Goal: Task Accomplishment & Management: Use online tool/utility

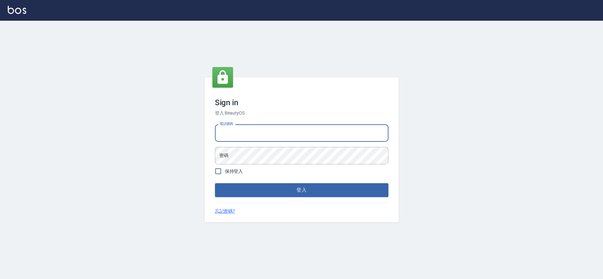
click at [298, 139] on input "電話號碼" at bounding box center [301, 132] width 173 height 17
type input "0978210283"
click at [215, 183] on button "登入" at bounding box center [301, 190] width 173 height 14
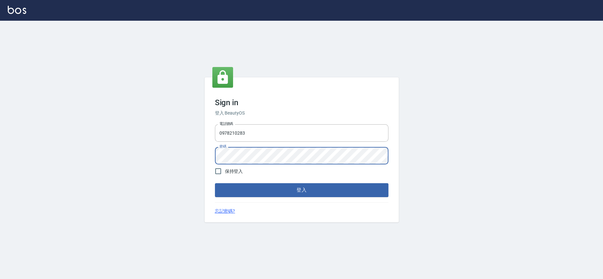
click at [215, 183] on button "登入" at bounding box center [301, 190] width 173 height 14
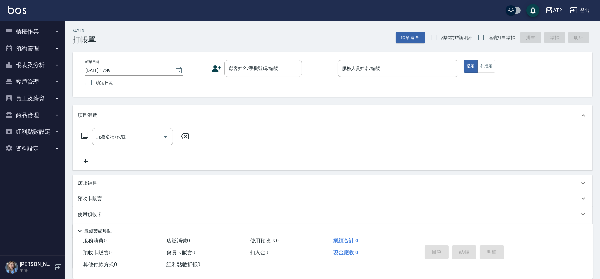
click at [488, 39] on span "連續打單結帳" at bounding box center [501, 37] width 27 height 7
click at [488, 39] on input "連續打單結帳" at bounding box center [481, 38] width 14 height 14
checkbox input "true"
click at [242, 69] on input "顧客姓名/手機號碼/編號" at bounding box center [258, 68] width 62 height 11
click at [284, 70] on input "顧客姓名/手機號碼/編號" at bounding box center [258, 68] width 62 height 11
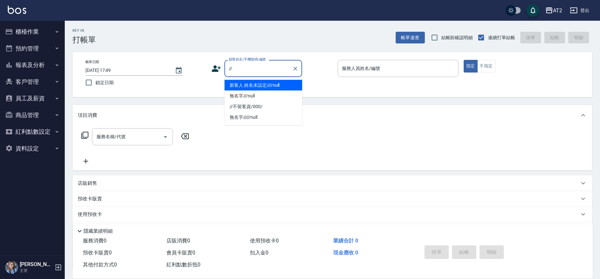
type input "新客人 姓名未設定////null"
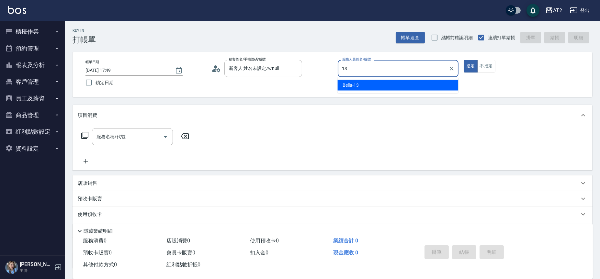
type input "Bella-13"
type button "true"
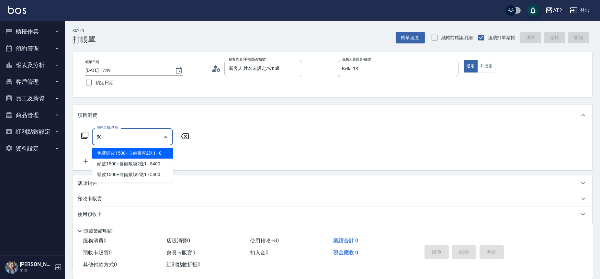
type input "501"
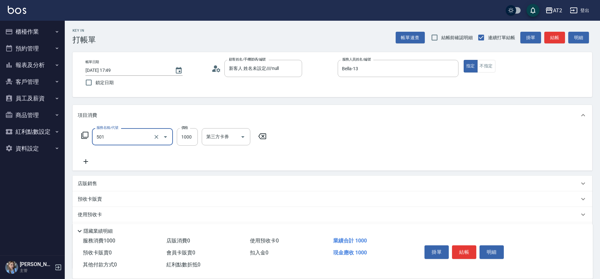
type input "100"
type input "染髮(501)"
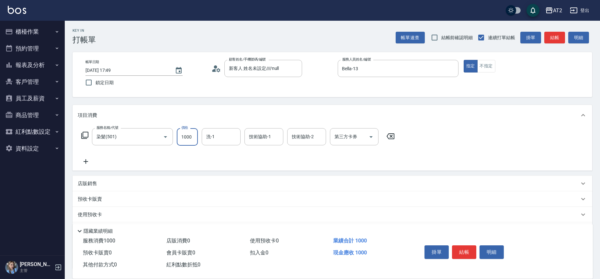
type input "0"
type input "15"
type input "10"
type input "158"
type input "150"
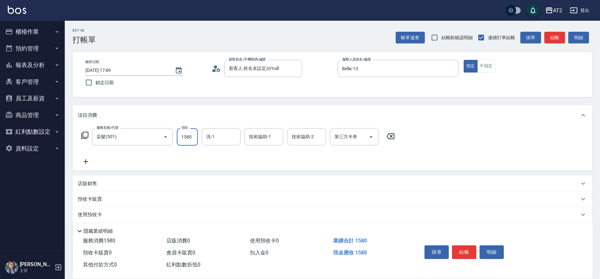
type input "1580"
type input "4"
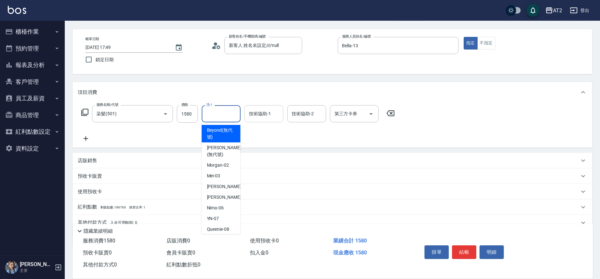
scroll to position [36, 0]
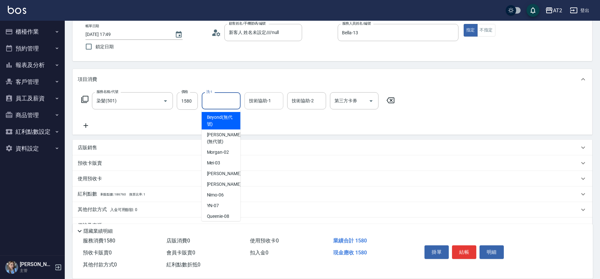
click at [269, 100] on input "技術協助-1" at bounding box center [263, 100] width 33 height 11
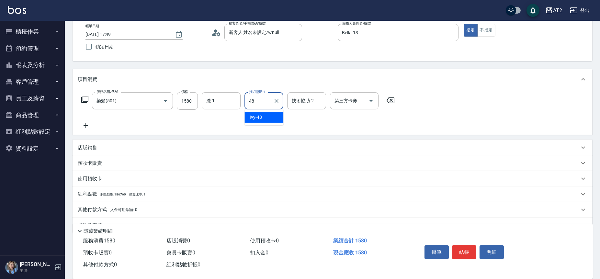
type input "Ivy-48"
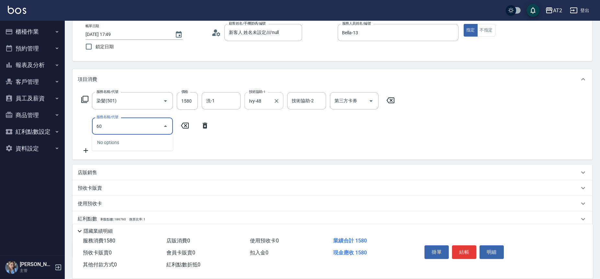
type input "601"
type input "250"
type input "自備護髮(601)"
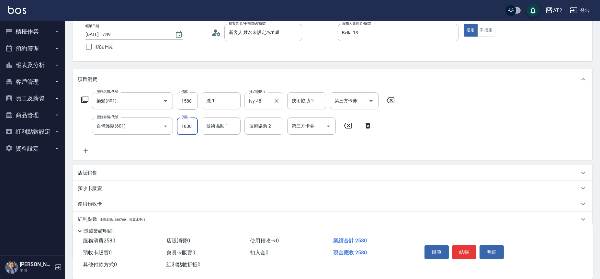
type input "2"
type input "160"
type input "250"
type input "400"
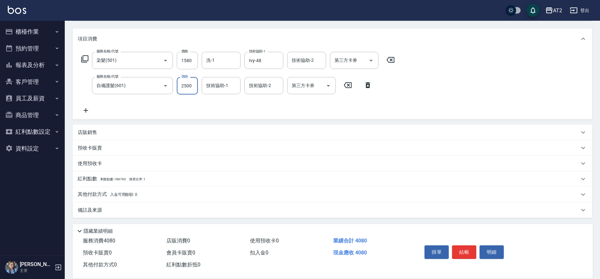
scroll to position [77, 0]
type input "2500"
click at [133, 193] on span "入金可用餘額: 0" at bounding box center [124, 194] width 28 height 5
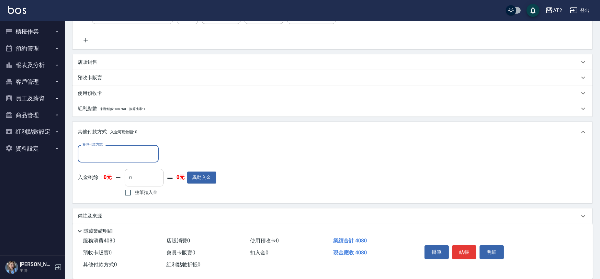
scroll to position [152, 0]
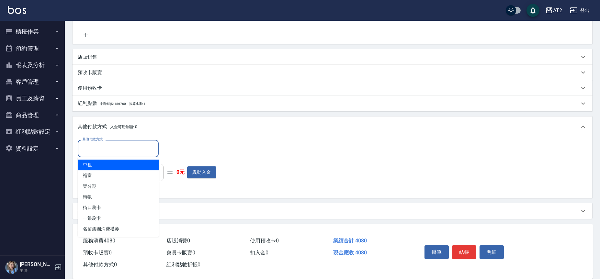
click at [119, 145] on input "其他付款方式" at bounding box center [118, 148] width 75 height 11
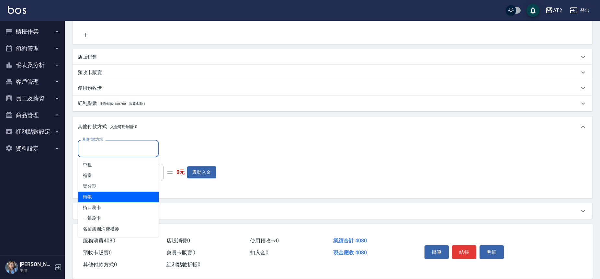
click at [123, 194] on span "轉帳" at bounding box center [118, 197] width 81 height 11
type input "轉帳"
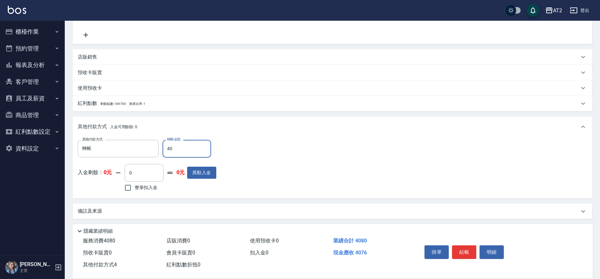
type input "408"
type input "0"
type input "4080"
type input "2025/09/17 17:50"
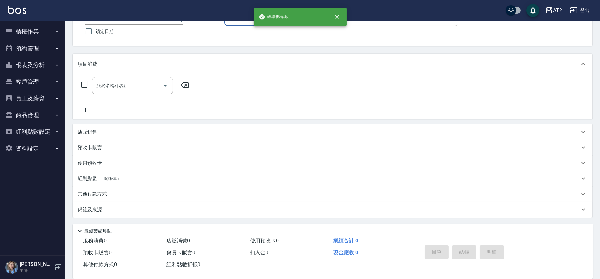
scroll to position [0, 0]
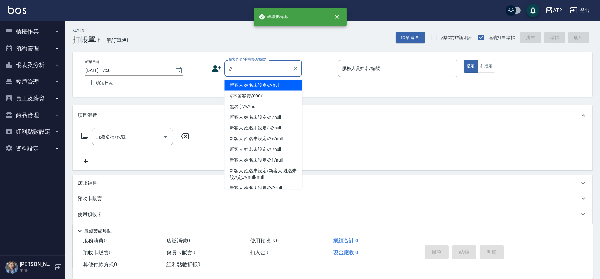
type input "新客人 姓名未設定////null"
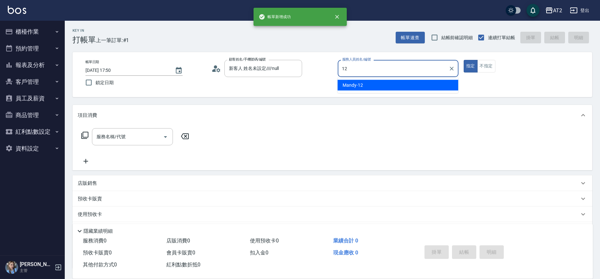
type input "Mandy-12"
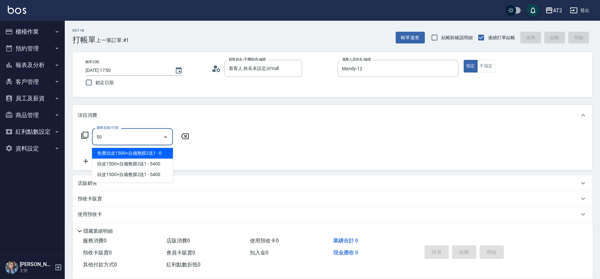
type input "501"
type input "100"
type input "染髮(501)"
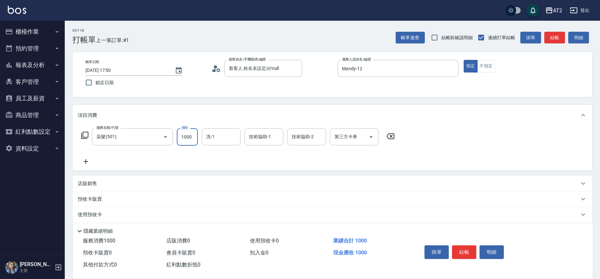
type input "0"
type input "15"
type input "10"
type input "158"
type input "150"
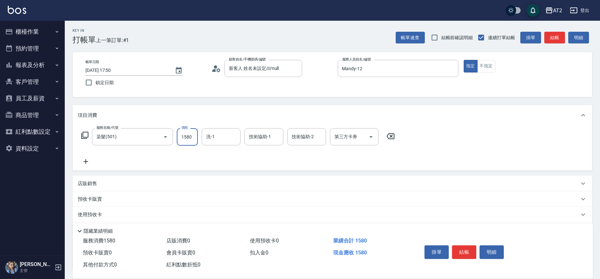
type input "1580"
type input "紫涵-32"
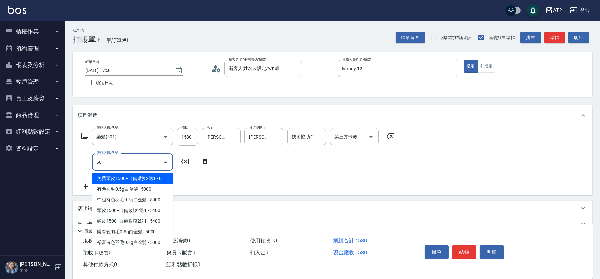
type input "502"
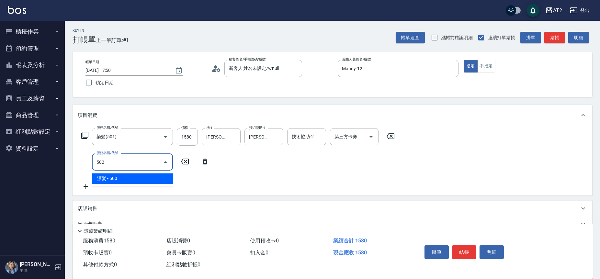
type input "200"
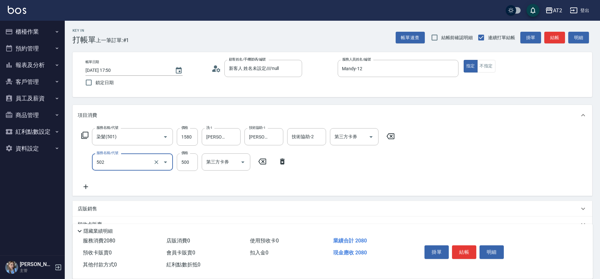
type input "漂髮(502)"
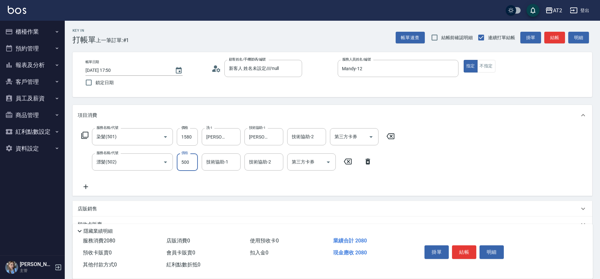
type input "150"
type input "0"
type input "紫涵-32"
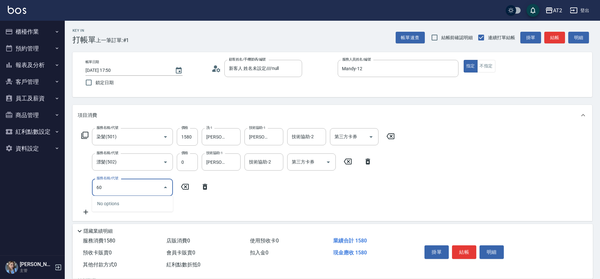
type input "601"
type input "250"
type input "自備護髮(601)"
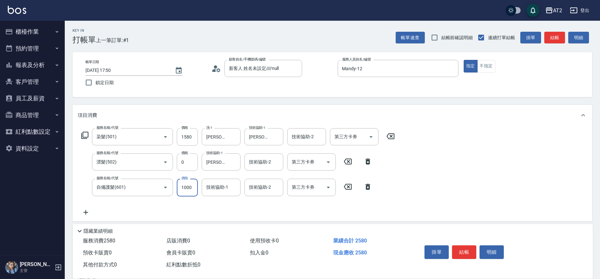
type input "2"
type input "150"
type input "25"
type input "180"
type input "2500"
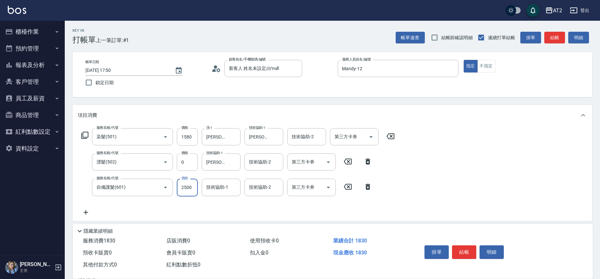
type input "400"
type input "2500"
type input "紫涵-32"
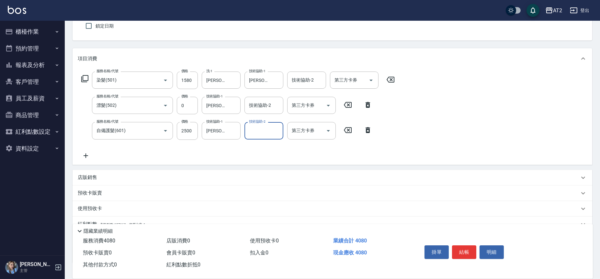
scroll to position [102, 0]
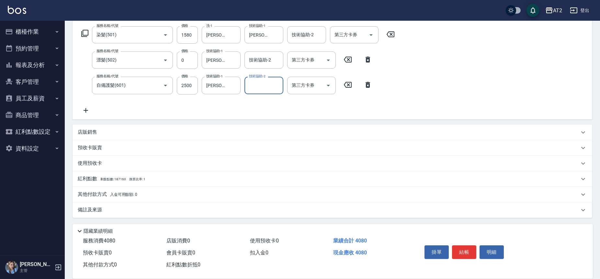
click at [114, 192] on span "入金可用餘額: 0" at bounding box center [124, 194] width 28 height 5
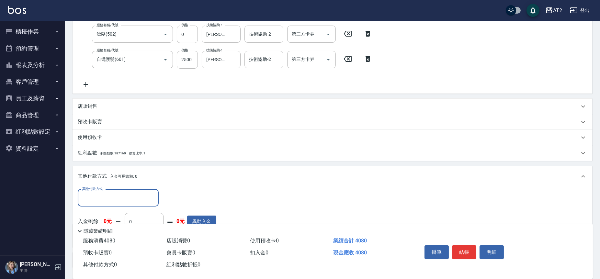
scroll to position [178, 0]
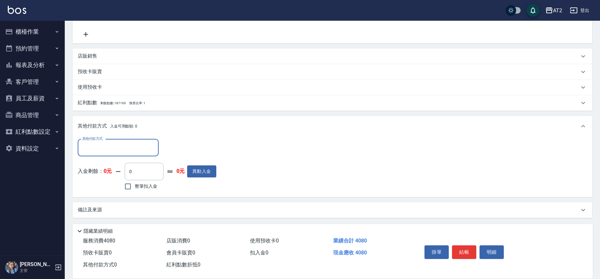
click at [93, 141] on div "其他付款方式" at bounding box center [118, 147] width 81 height 17
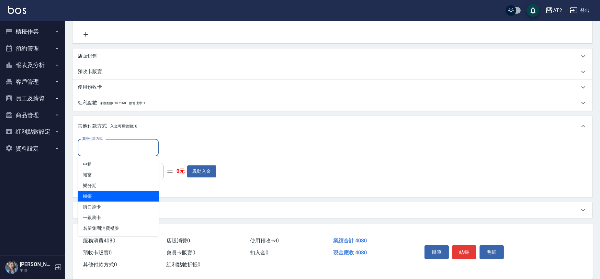
click at [98, 193] on span "轉帳" at bounding box center [118, 196] width 81 height 11
type input "轉帳"
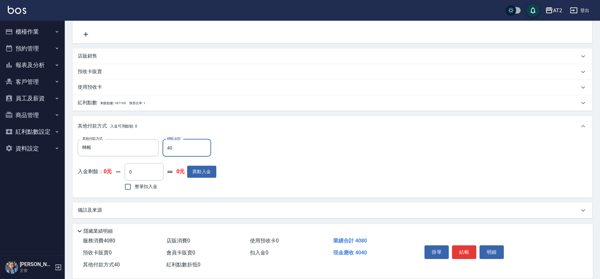
type input "408"
type input "360"
type input "4080"
type input "0"
type input "2025/09/17 17:51"
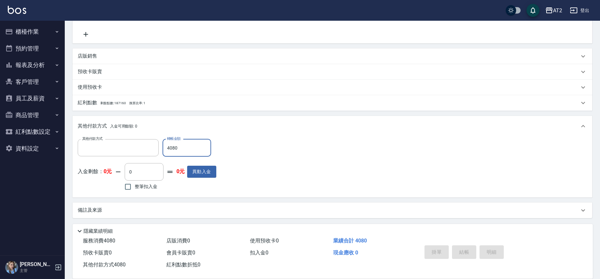
scroll to position [0, 0]
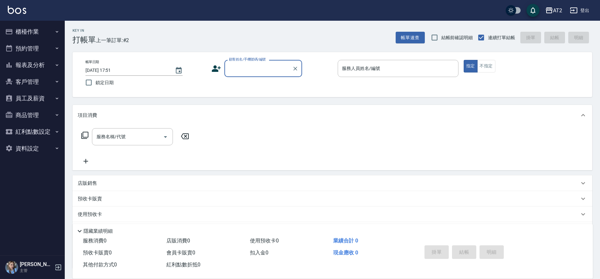
click at [26, 70] on button "報表及分析" at bounding box center [33, 65] width 60 height 17
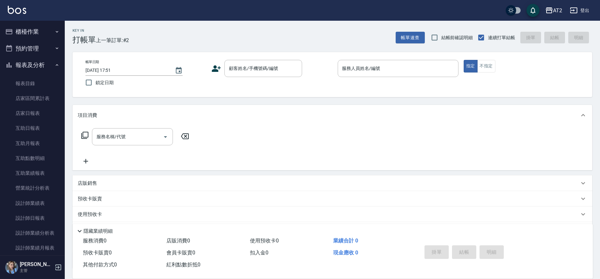
click at [41, 20] on div "AT2 登出" at bounding box center [300, 10] width 600 height 21
click at [37, 27] on button "櫃檯作業" at bounding box center [33, 31] width 60 height 17
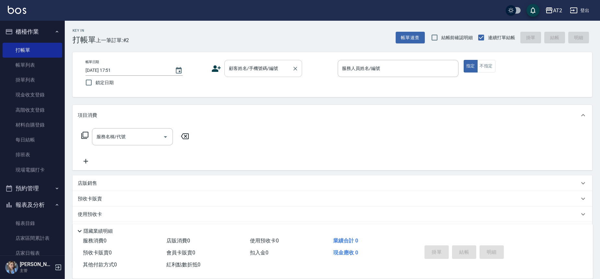
click at [277, 61] on div "顧客姓名/手機號碼/編號" at bounding box center [263, 68] width 78 height 17
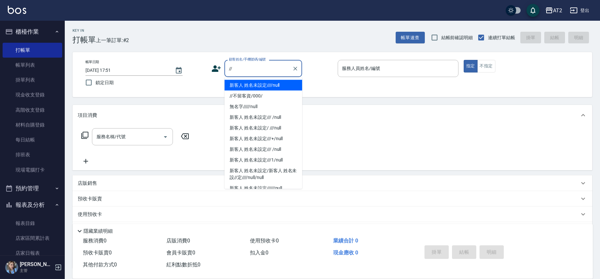
type input "新客人 姓名未設定////null"
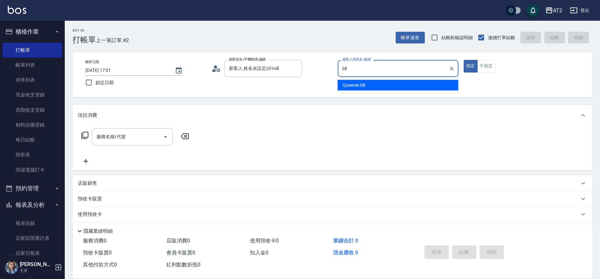
type input "Queenie-08"
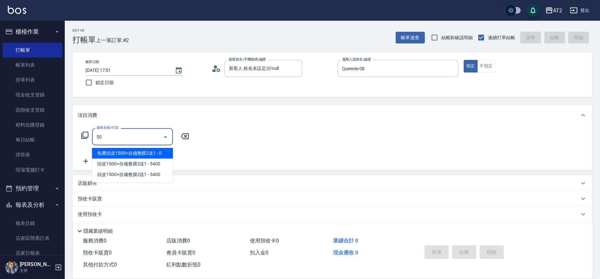
type input "501"
type input "100"
type input "染髮(501)"
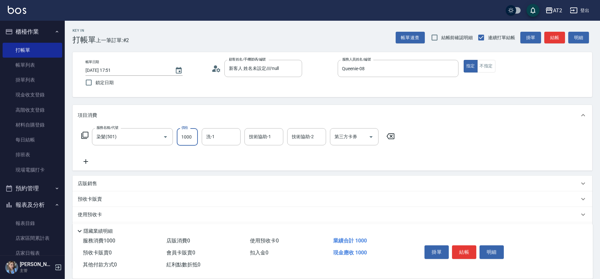
type input "2"
type input "0"
type input "209"
type input "200"
type input "2099"
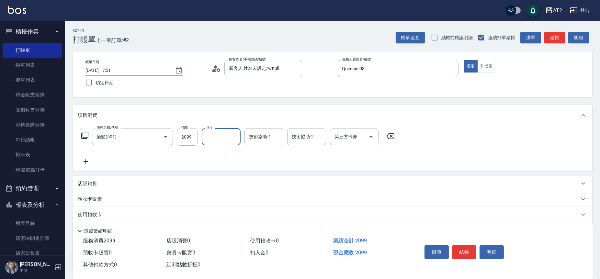
type input "4"
type input "小潔-34"
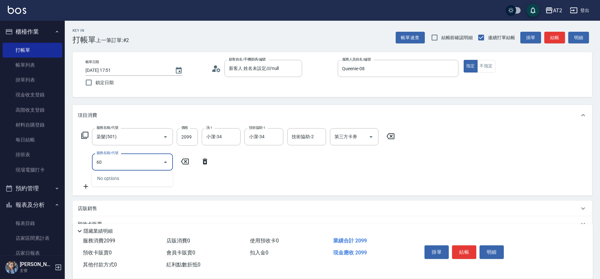
type input "601"
type input "300"
type input "自備護髮(601)"
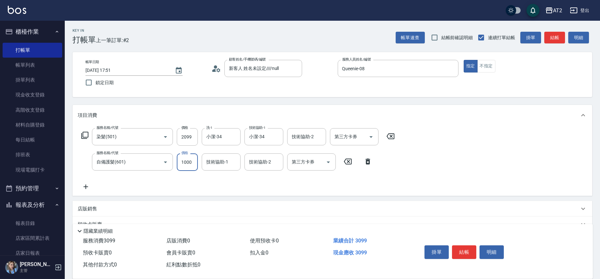
type input "2"
type input "210"
type input "20"
type input "220"
type input "200"
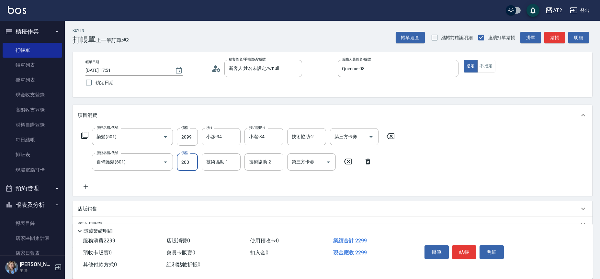
type input "400"
type input "2000"
type input "3"
type input "Ava-47"
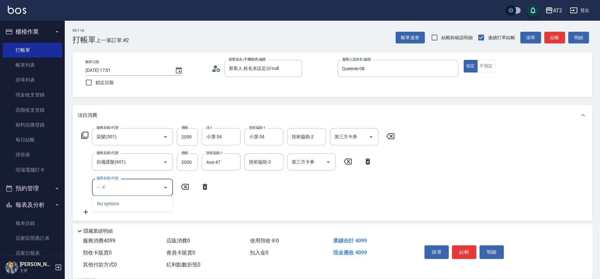
type input "有"
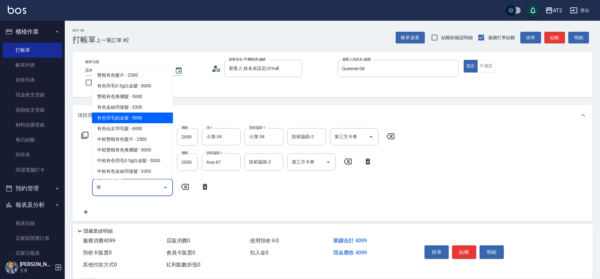
click at [133, 117] on span "有色羽毛鉑金髮 - 5000" at bounding box center [132, 118] width 81 height 11
type input "900"
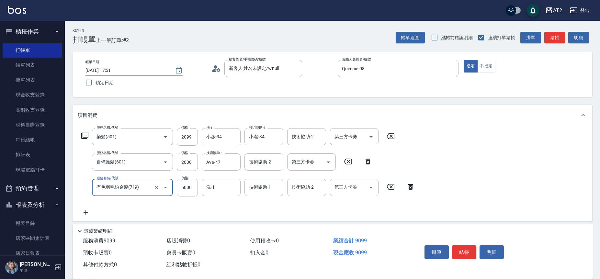
type input "有色羽毛鉑金髮(719)"
type input "4"
type input "410"
type input "467"
type input "870"
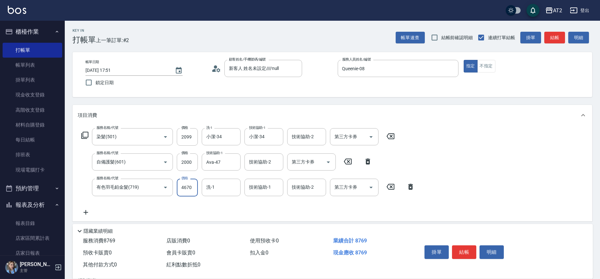
type input "4670"
type input "小潔-34"
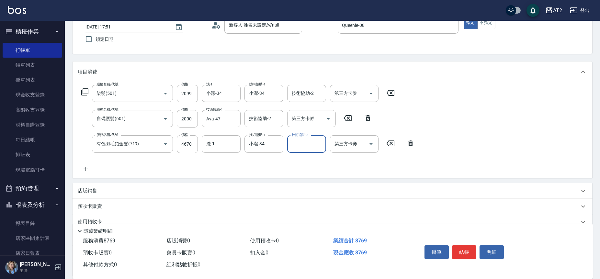
scroll to position [102, 0]
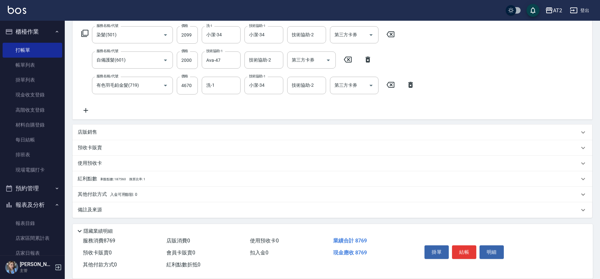
click at [123, 194] on span "入金可用餘額: 0" at bounding box center [124, 194] width 28 height 5
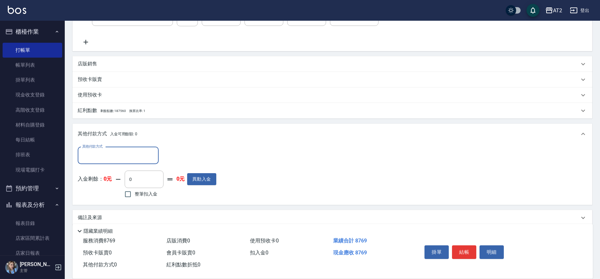
scroll to position [175, 0]
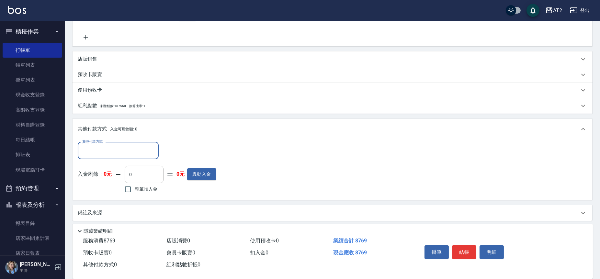
click at [95, 155] on input "其他付款方式" at bounding box center [118, 150] width 75 height 11
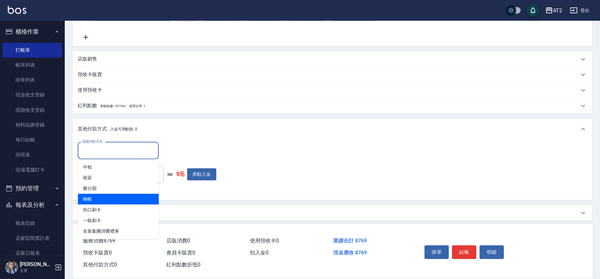
click at [95, 200] on span "轉帳" at bounding box center [118, 199] width 81 height 11
type input "轉帳"
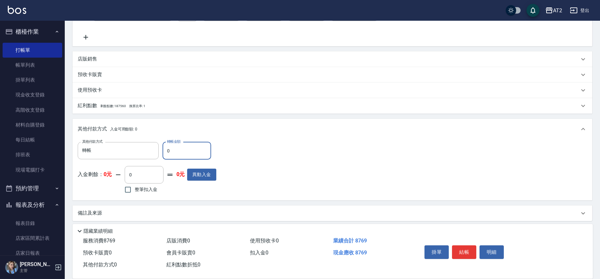
type input "88"
type input "870"
type input "8"
type input "860"
type input "876"
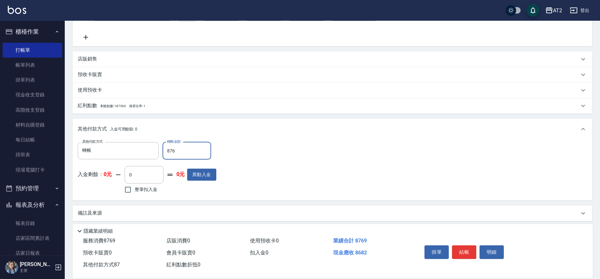
type input "780"
type input "8769"
type input "0"
type input "8769"
type input "2025/09/17 17:52"
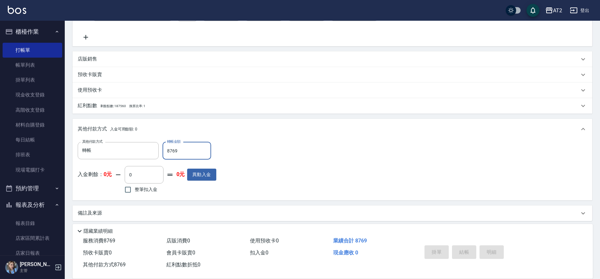
scroll to position [0, 0]
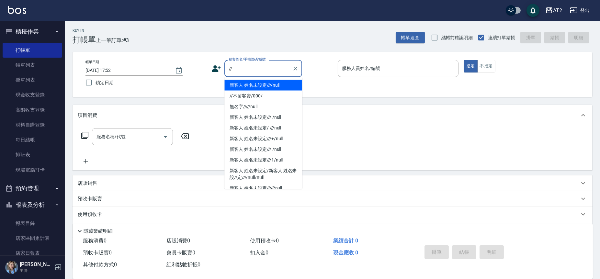
type input "新客人 姓名未設定////null"
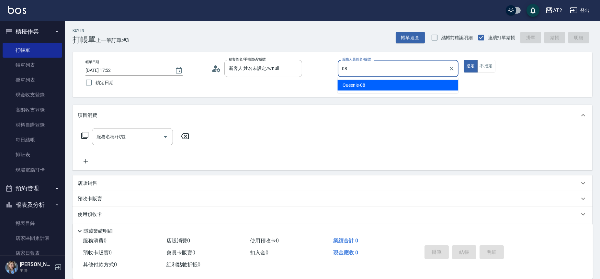
type input "Queenie-08"
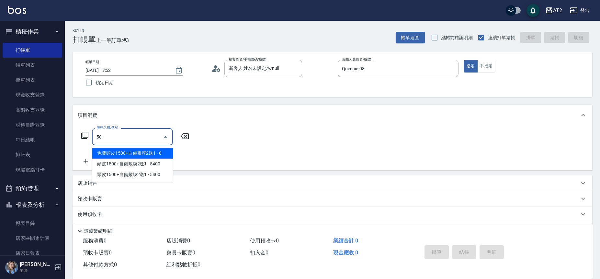
type input "501"
type input "100"
type input "染髮(501)"
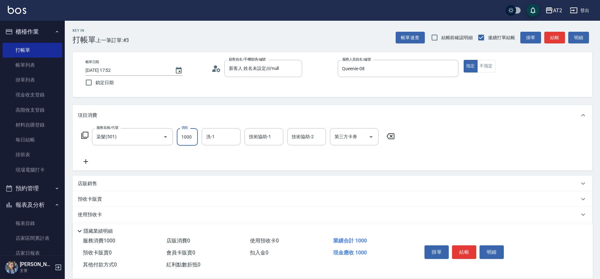
type input "0"
type input "22"
type input "20"
type input "220"
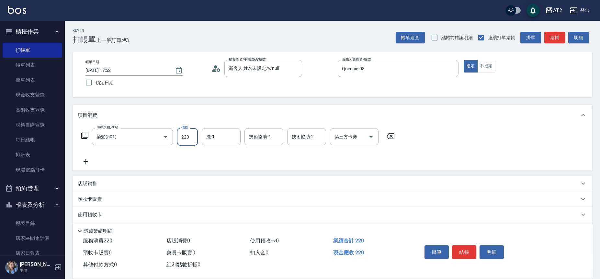
type input "2209"
type input "2200"
type input "22099"
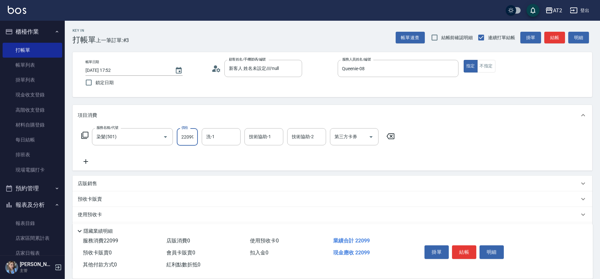
click at [193, 140] on input "22099" at bounding box center [187, 136] width 21 height 17
type input "0"
type input "20"
type input "209"
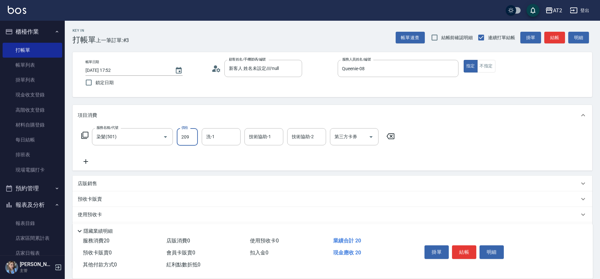
type input "200"
type input "2099"
type input "Ava-47"
type input "小潔-34"
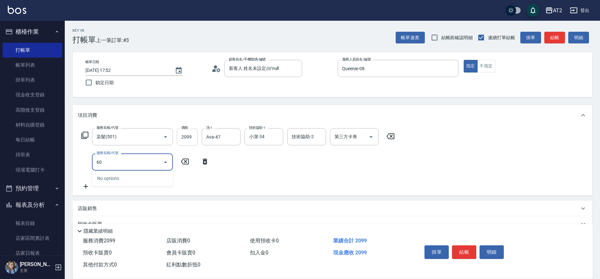
type input "601"
type input "300"
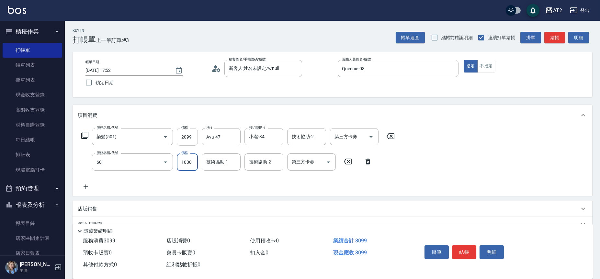
type input "自備護髮(601)"
type input "2"
type input "210"
type input "20"
type input "220"
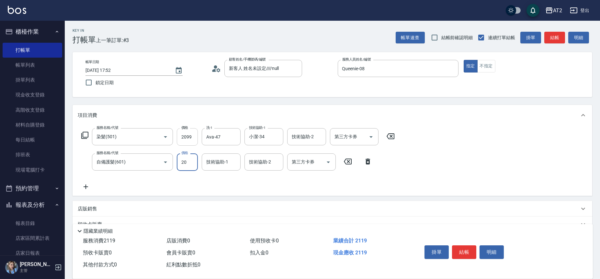
type input "200"
type input "210"
type input "27"
type input "230"
type input "270"
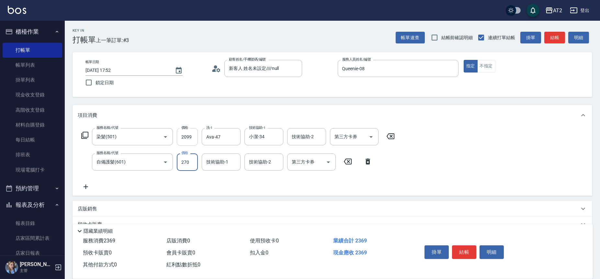
type input "470"
type input "2700"
type input "小潔-34"
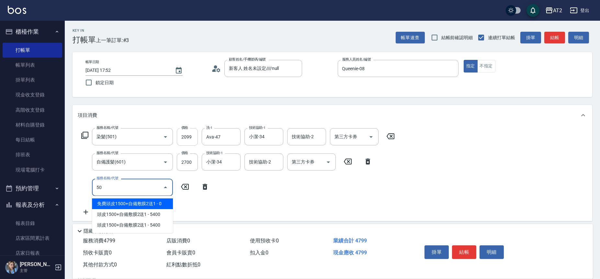
type input "502"
type input "520"
type input "漂髮(502)"
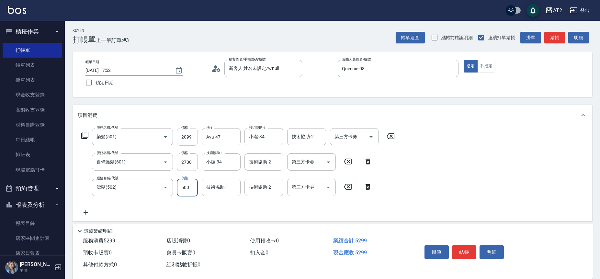
type input "470"
type input "0"
type input "小潔-34"
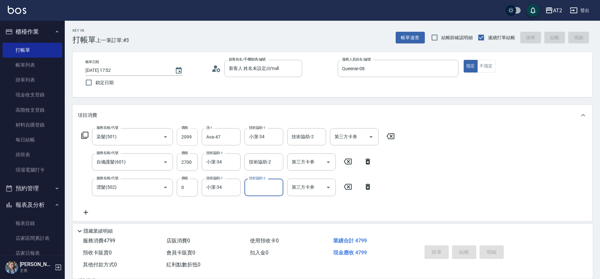
type input "2025/09/17 17:53"
type input "0"
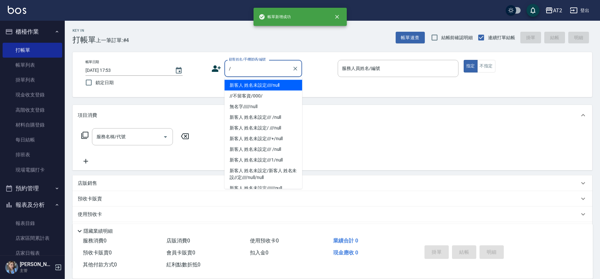
type input "新客人 姓名未設定////null"
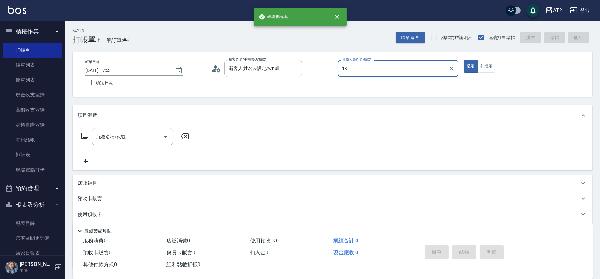
type input "13"
type input "無名字///null"
type input "Bella-13"
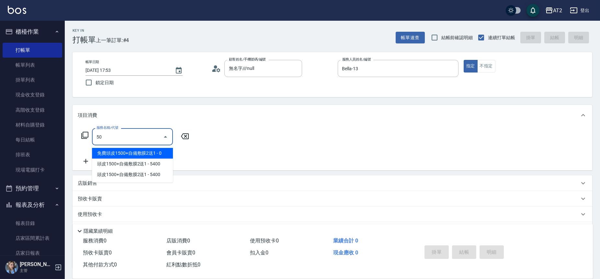
type input "501"
type input "100"
type input "染髮(501)"
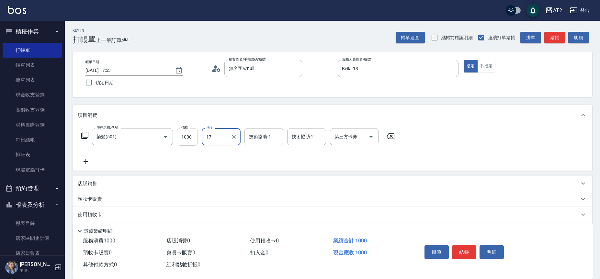
type input "17"
click at [191, 138] on input "1000" at bounding box center [187, 136] width 21 height 17
type input "0"
type input "17"
type input "10"
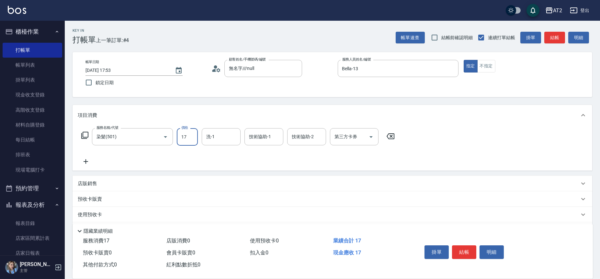
type input "178"
type input "170"
type input "1780"
type input "Ivy-48"
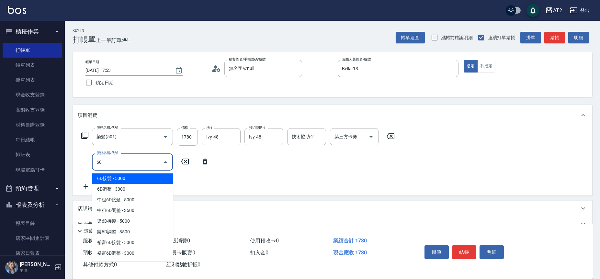
type input "601"
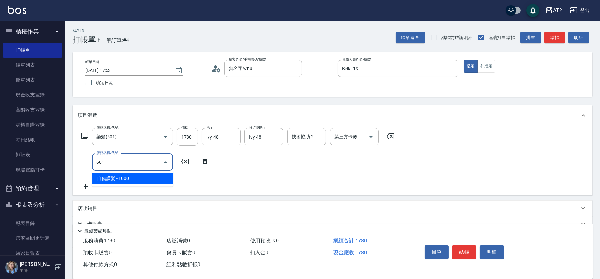
type input "270"
type input "自備護髮(601)"
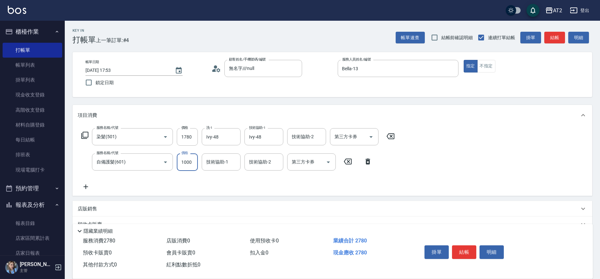
type input "1"
type input "170"
type input "15"
type input "190"
type input "150"
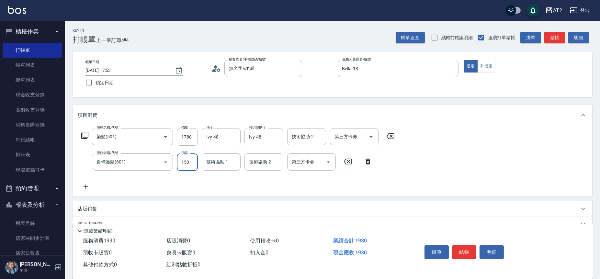
type input "320"
type input "1500"
type input "Ivy-48"
click at [193, 164] on input "1500" at bounding box center [187, 161] width 21 height 17
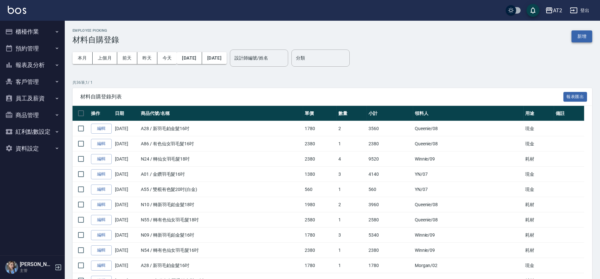
click at [580, 38] on button "新增" at bounding box center [581, 36] width 21 height 12
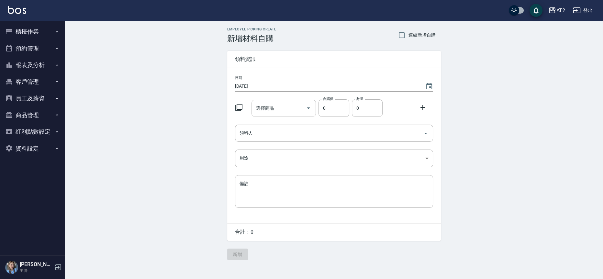
click at [262, 111] on input "選擇商品" at bounding box center [278, 108] width 49 height 11
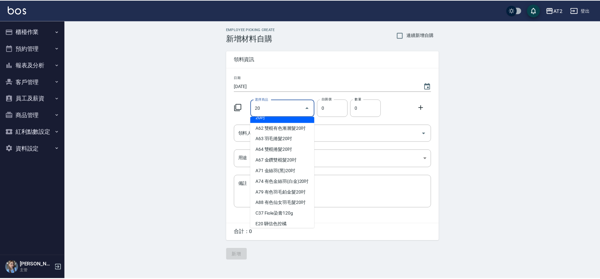
scroll to position [144, 0]
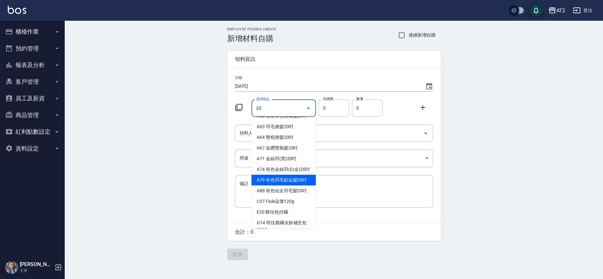
click at [290, 185] on li "A79 有色羽毛鉑金髮20吋" at bounding box center [283, 180] width 64 height 11
type input "有色羽毛鉑金髮20吋"
type input "2330"
type input "1"
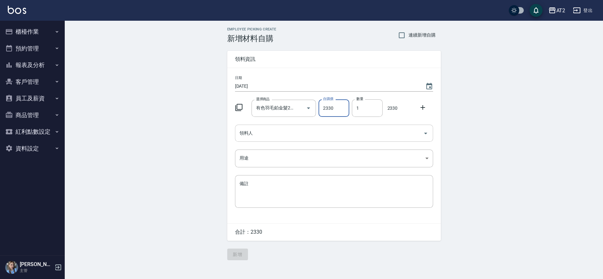
click at [261, 137] on input "領料人" at bounding box center [329, 133] width 183 height 11
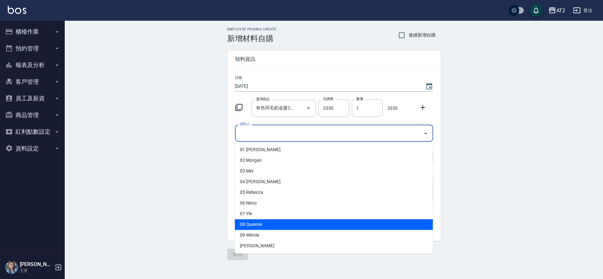
click at [260, 225] on li "08 Queenie" at bounding box center [334, 224] width 198 height 11
type input "Queenie"
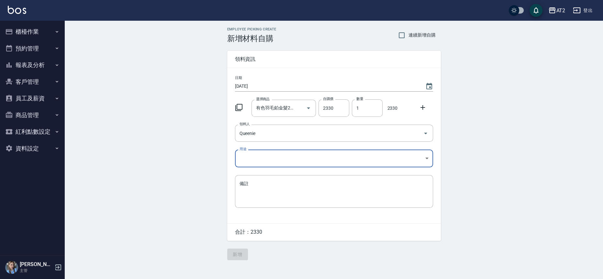
click at [268, 154] on body "AT2 登出 櫃檯作業 打帳單 帳單列表 掛單列表 現金收支登錄 高階收支登錄 材料自購登錄 每日結帳 排班表 現場電腦打卡 預約管理 預約管理 單日預約紀錄…" at bounding box center [301, 139] width 603 height 279
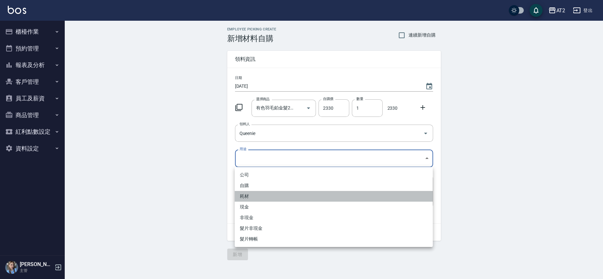
click at [257, 198] on li "耗材" at bounding box center [334, 196] width 198 height 11
type input "耗材"
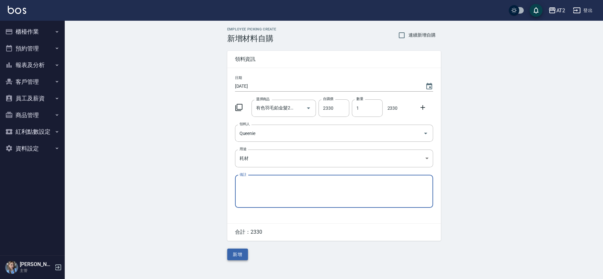
click at [239, 253] on button "新增" at bounding box center [237, 255] width 21 height 12
